Goal: Information Seeking & Learning: Learn about a topic

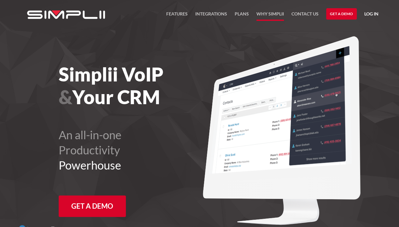
click at [270, 15] on link "Why Simplii" at bounding box center [269, 15] width 27 height 11
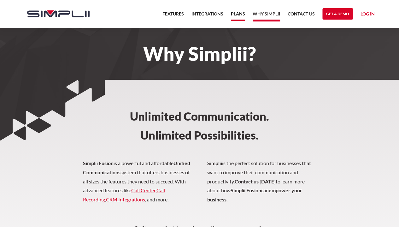
click at [236, 14] on link "Plans" at bounding box center [238, 15] width 14 height 11
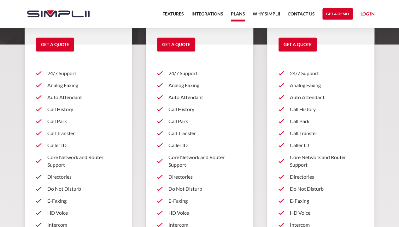
scroll to position [151, 0]
